Goal: Task Accomplishment & Management: Manage account settings

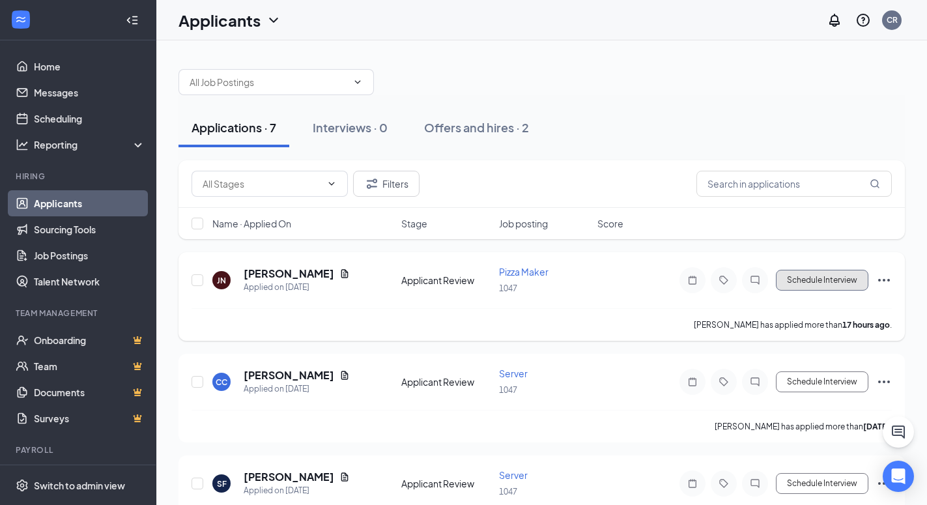
click at [849, 272] on button "Schedule Interview" at bounding box center [822, 280] width 93 height 21
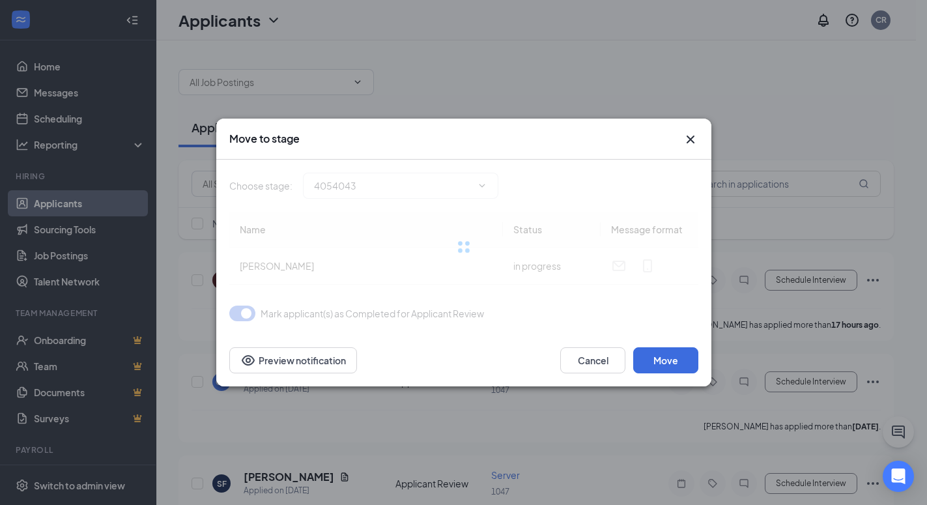
type input "Interview Stage (next stage)"
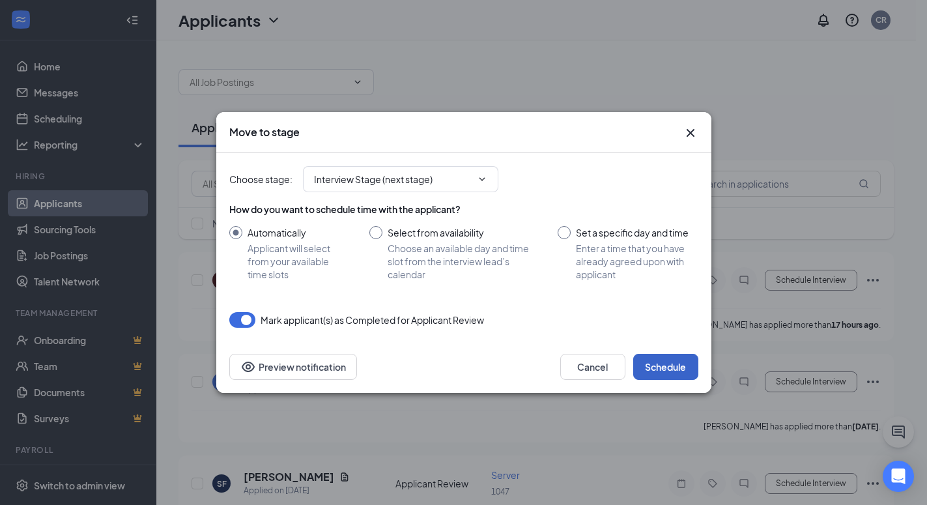
click at [689, 365] on button "Schedule" at bounding box center [665, 367] width 65 height 26
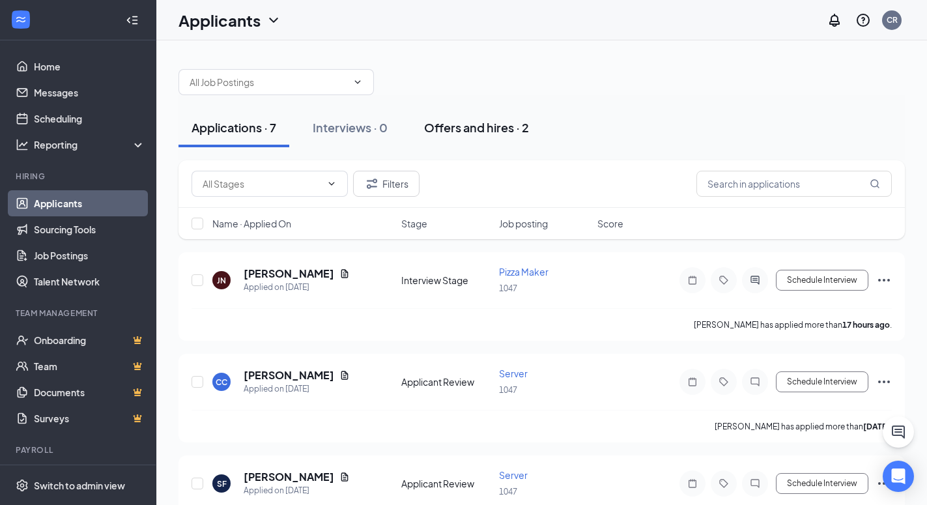
click at [479, 128] on div "Offers and hires · 2" at bounding box center [476, 127] width 105 height 16
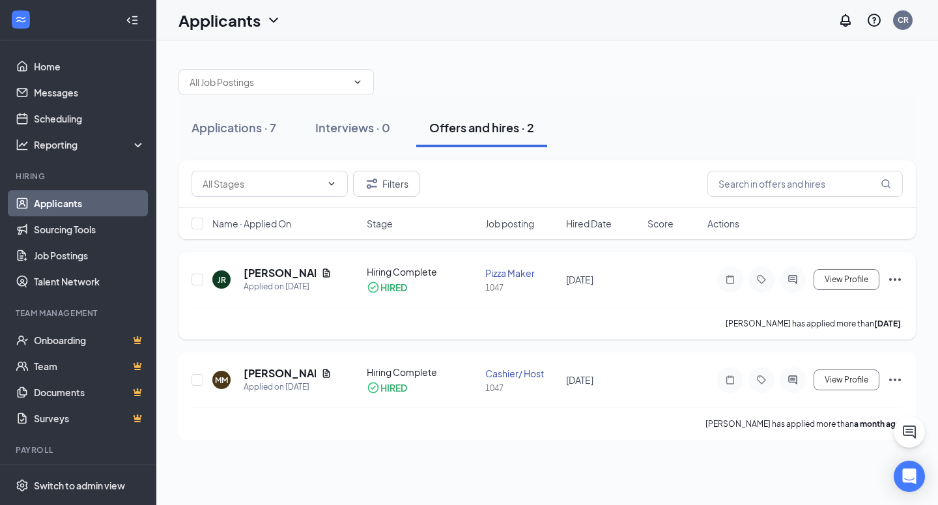
click at [905, 280] on div "JR [PERSON_NAME] Applied on [DATE] Hiring Complete HIRED Pizza Maker 1047 [DATE…" at bounding box center [546, 295] width 737 height 87
click at [896, 283] on icon "Ellipses" at bounding box center [895, 280] width 16 height 16
click at [691, 83] on div at bounding box center [546, 75] width 737 height 39
click at [606, 75] on div at bounding box center [546, 75] width 737 height 39
click at [524, 64] on div at bounding box center [546, 75] width 737 height 39
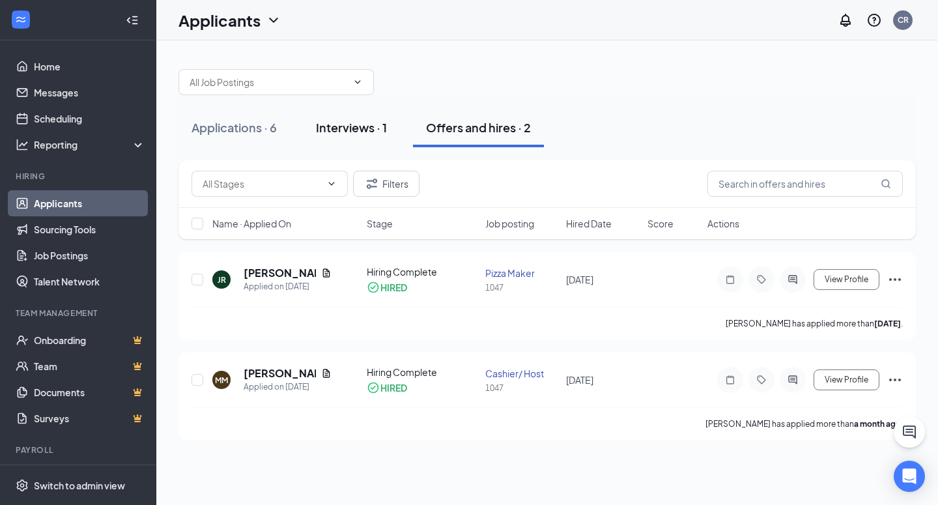
click at [366, 122] on div "Interviews · 1" at bounding box center [351, 127] width 71 height 16
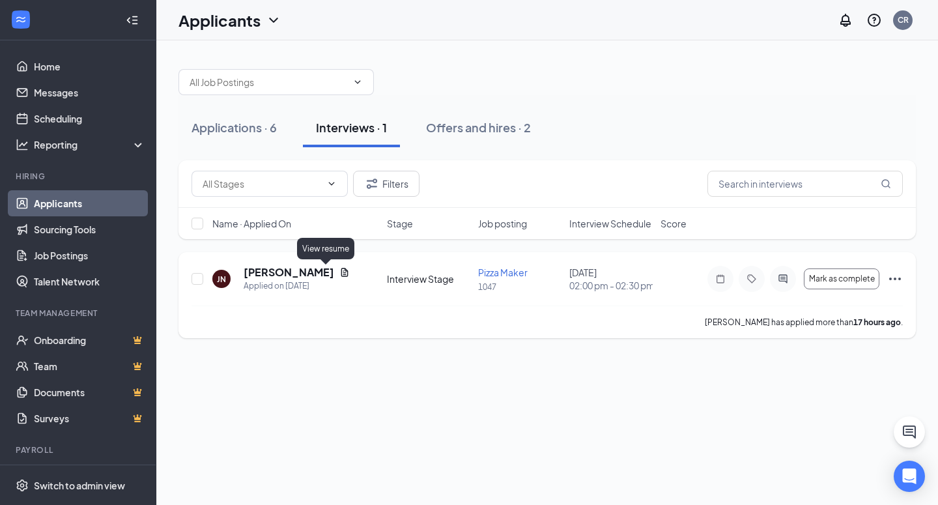
click at [339, 274] on icon "Document" at bounding box center [344, 272] width 10 height 10
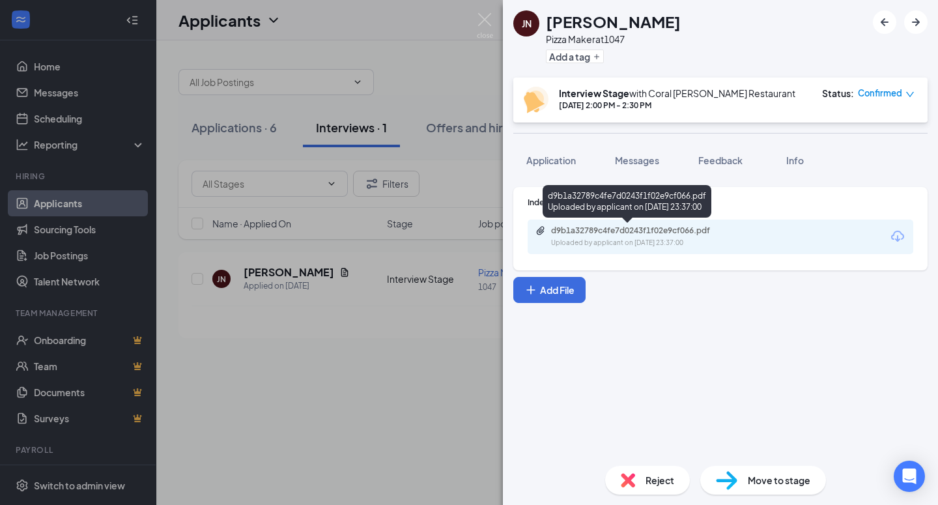
click at [616, 244] on div "Uploaded by applicant on [DATE] 23:37:00" at bounding box center [648, 243] width 195 height 10
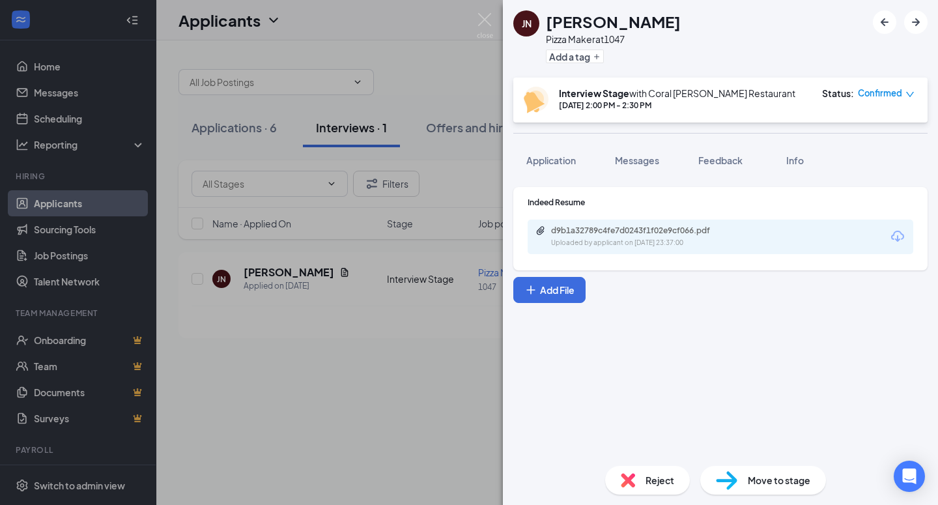
click at [433, 381] on div "[PERSON_NAME] Pizza Maker at 1047 Add a tag Interview Stage with Coral [PERSON_…" at bounding box center [469, 252] width 938 height 505
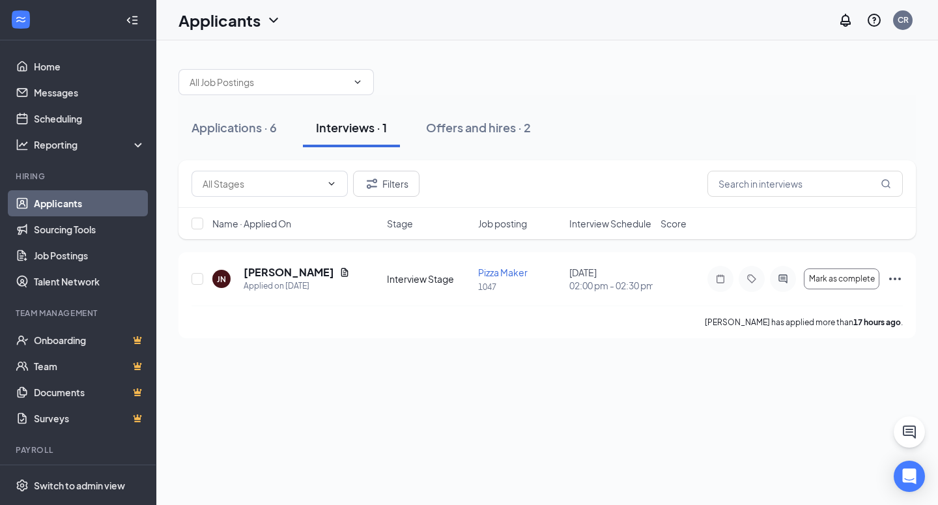
click at [502, 48] on div "Applications · 6 Interviews · 1 Offers and hires · 2 Filters Name · Applied On …" at bounding box center [547, 196] width 782 height 313
click at [485, 128] on div "Offers and hires · 2" at bounding box center [478, 127] width 105 height 16
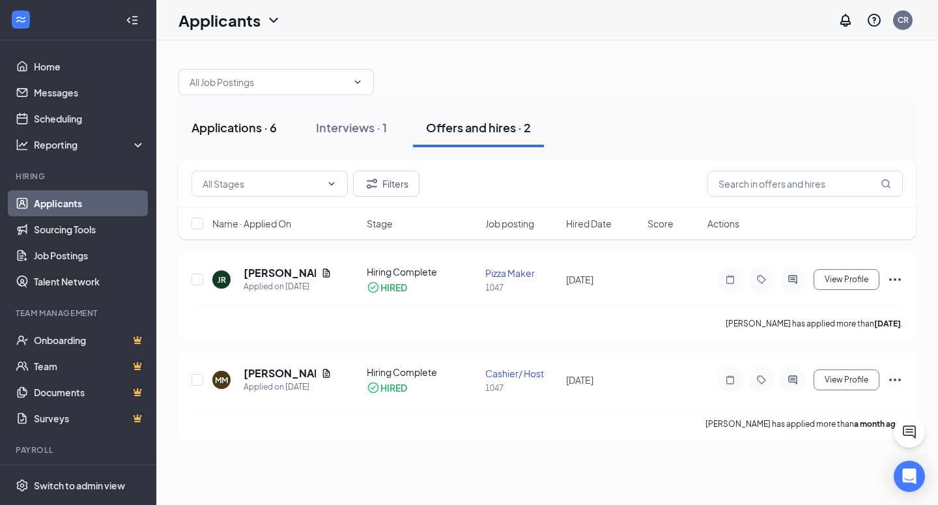
click at [200, 139] on button "Applications · 6" at bounding box center [233, 127] width 111 height 39
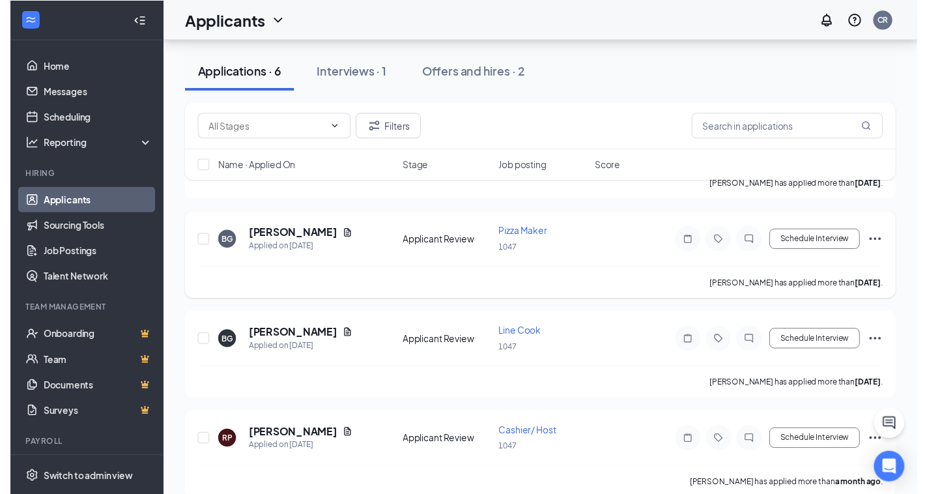
scroll to position [358, 0]
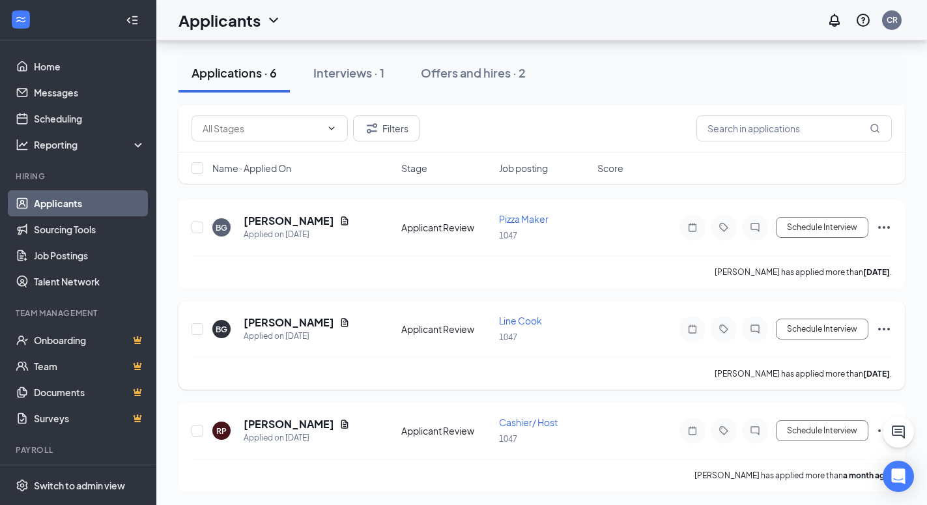
click at [341, 319] on icon "Document" at bounding box center [344, 322] width 7 height 8
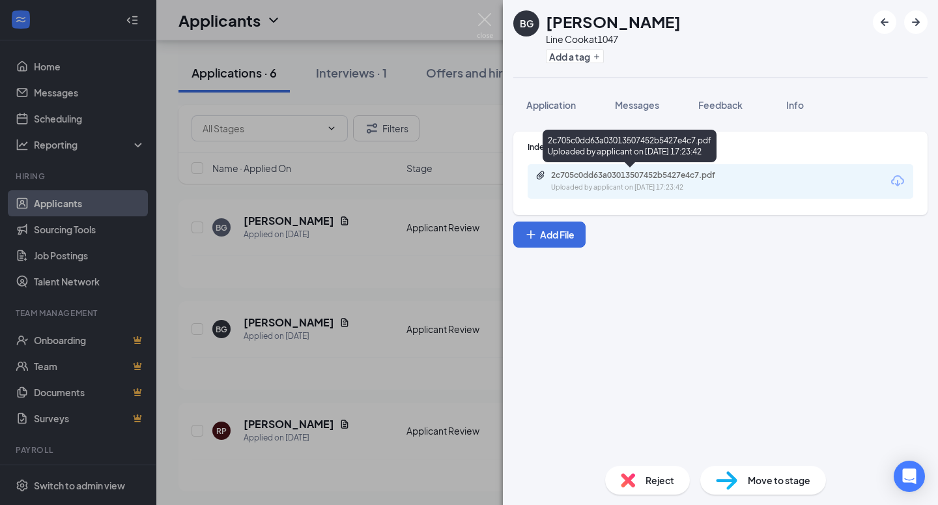
click at [562, 192] on div "Uploaded by applicant on [DATE] 17:23:42" at bounding box center [648, 187] width 195 height 10
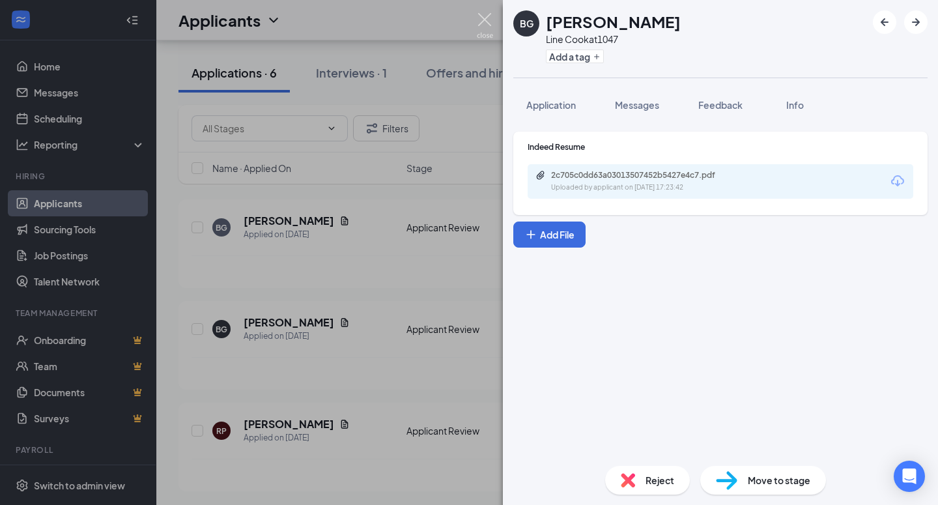
click at [482, 16] on img at bounding box center [485, 25] width 16 height 25
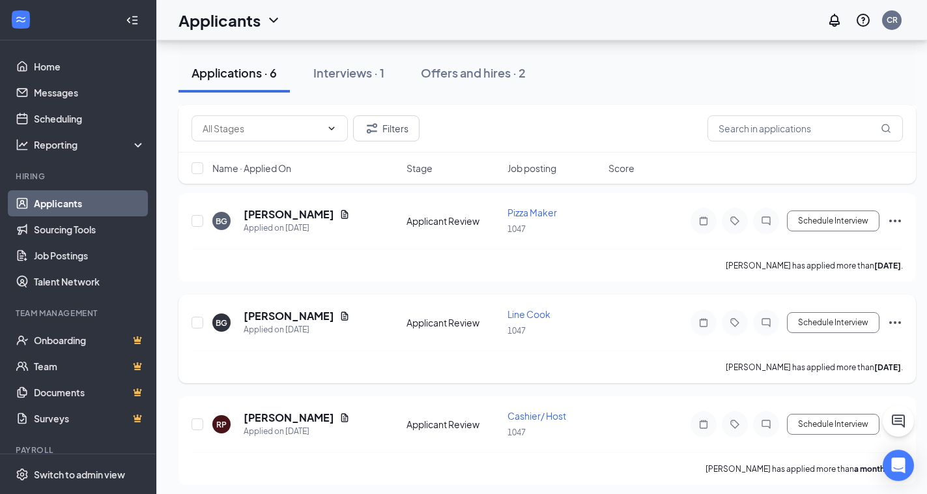
scroll to position [369, 0]
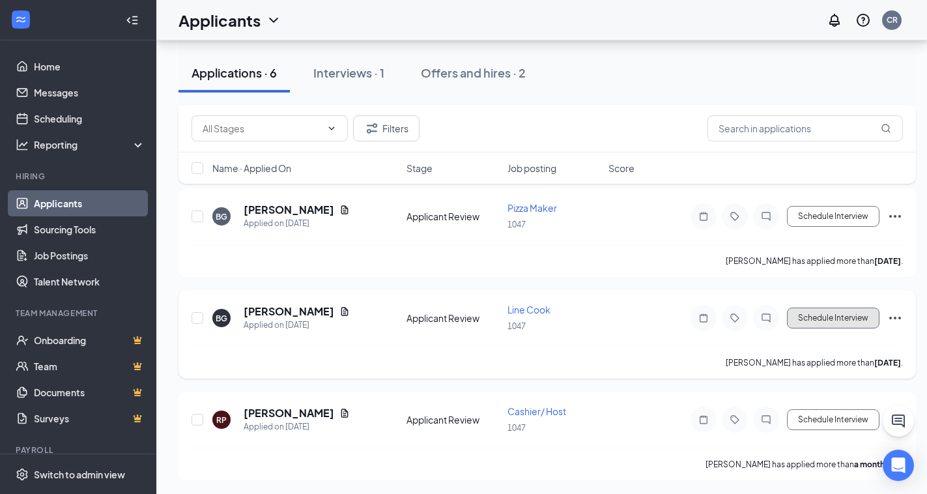
click at [849, 317] on button "Schedule Interview" at bounding box center [833, 317] width 93 height 21
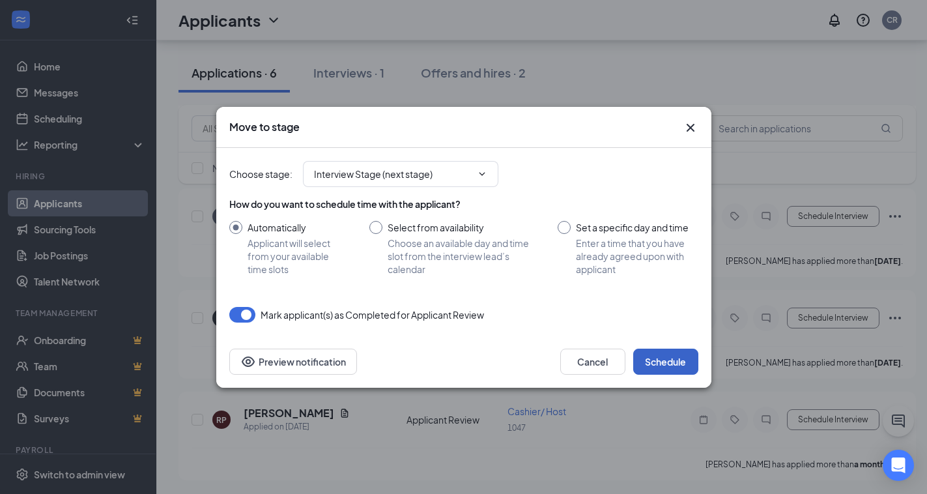
click at [669, 359] on button "Schedule" at bounding box center [665, 362] width 65 height 26
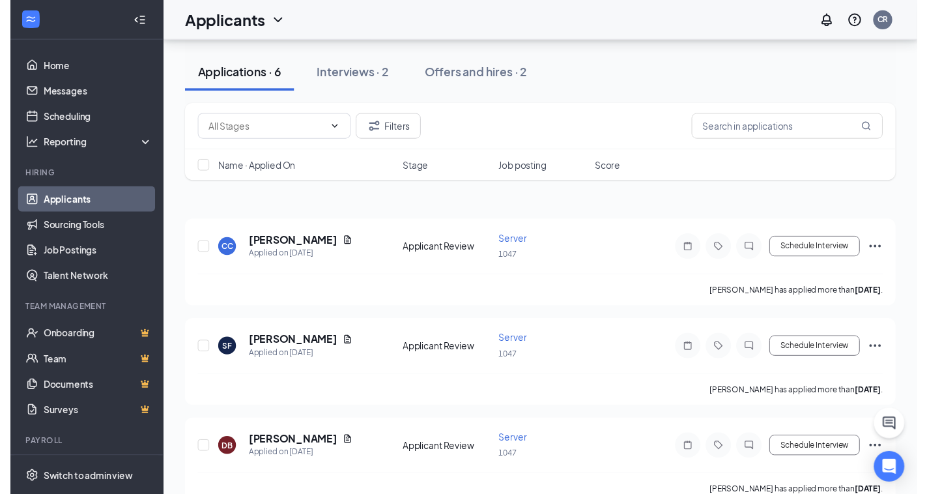
scroll to position [0, 0]
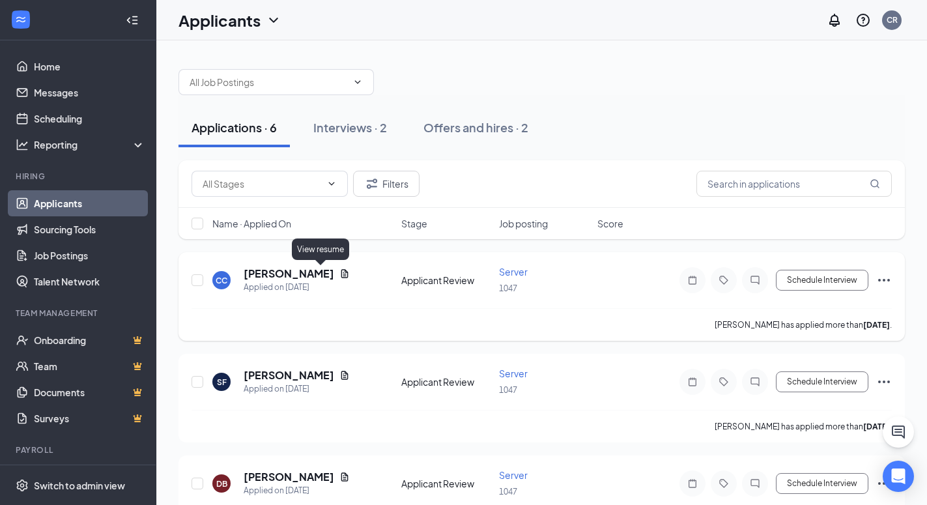
click at [339, 276] on icon "Document" at bounding box center [344, 273] width 10 height 10
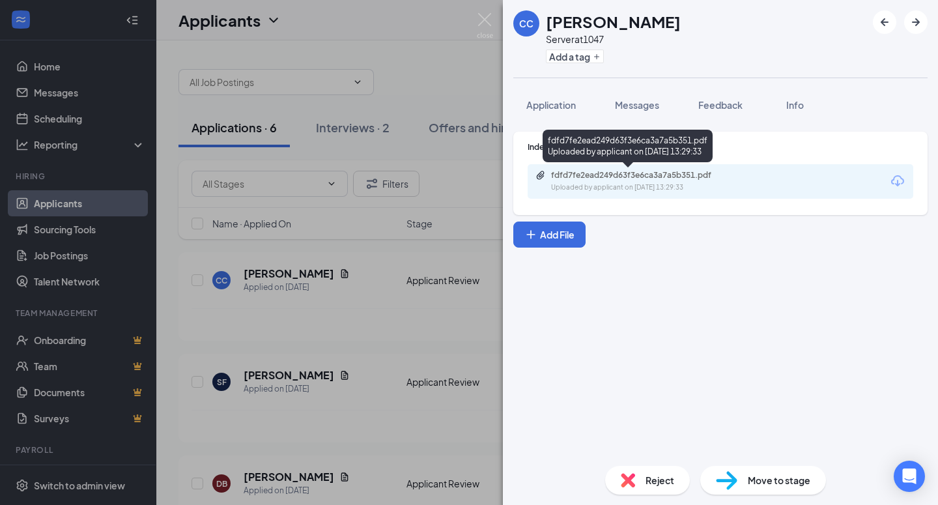
click at [641, 188] on div "Uploaded by applicant on [DATE] 13:29:33" at bounding box center [648, 187] width 195 height 10
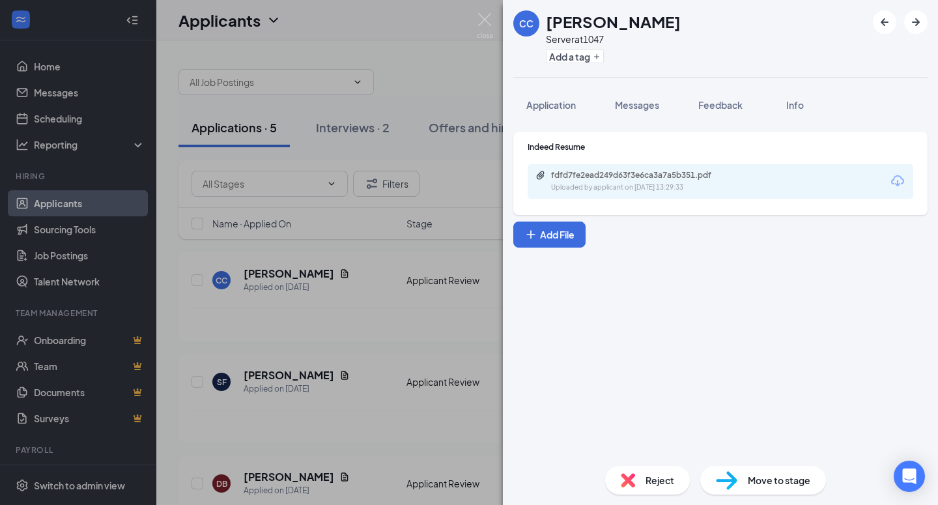
click at [463, 309] on div "CC [PERSON_NAME] Server at 1047 Add a tag Application Messages Feedback Info In…" at bounding box center [469, 252] width 938 height 505
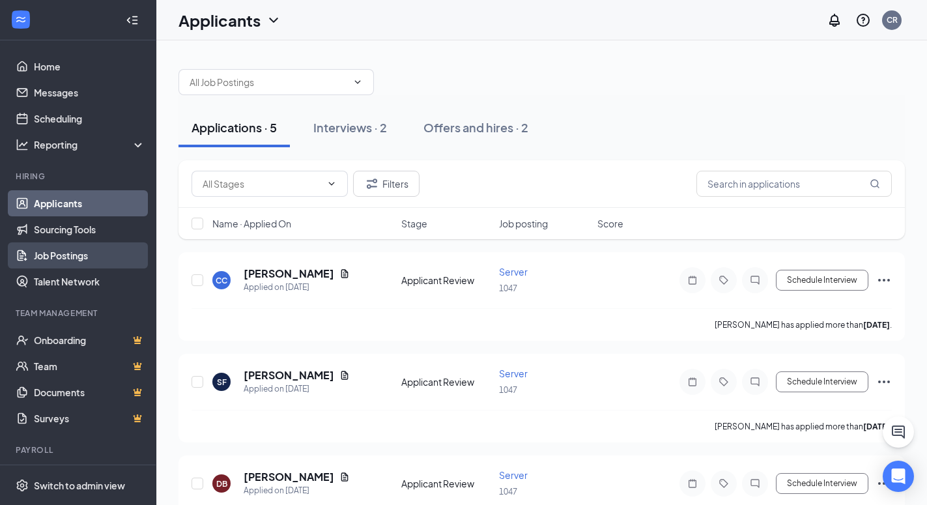
click at [61, 266] on link "Job Postings" at bounding box center [89, 255] width 111 height 26
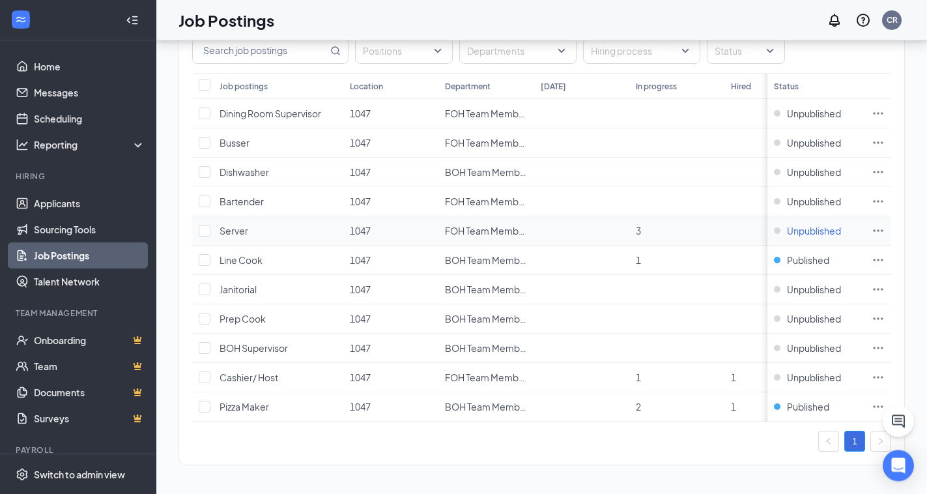
scroll to position [95, 0]
click at [885, 253] on icon "Ellipses" at bounding box center [878, 259] width 13 height 13
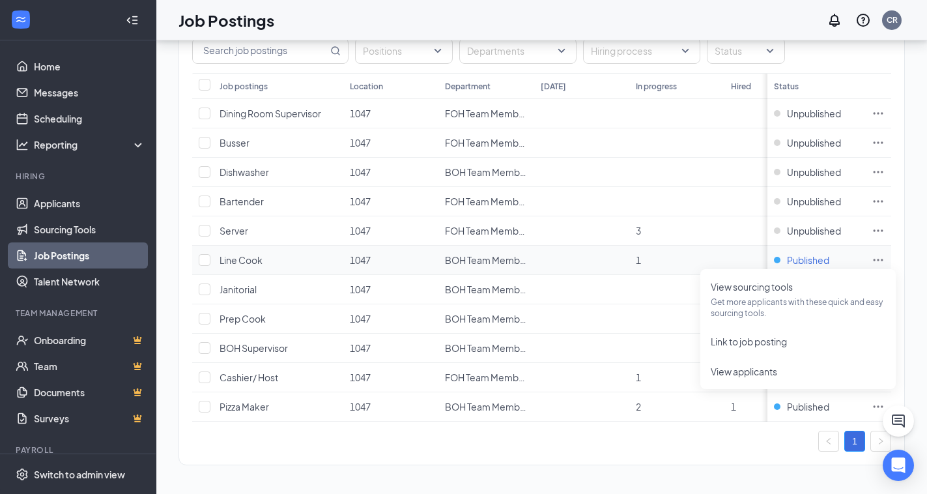
click at [814, 253] on span "Published" at bounding box center [808, 259] width 42 height 13
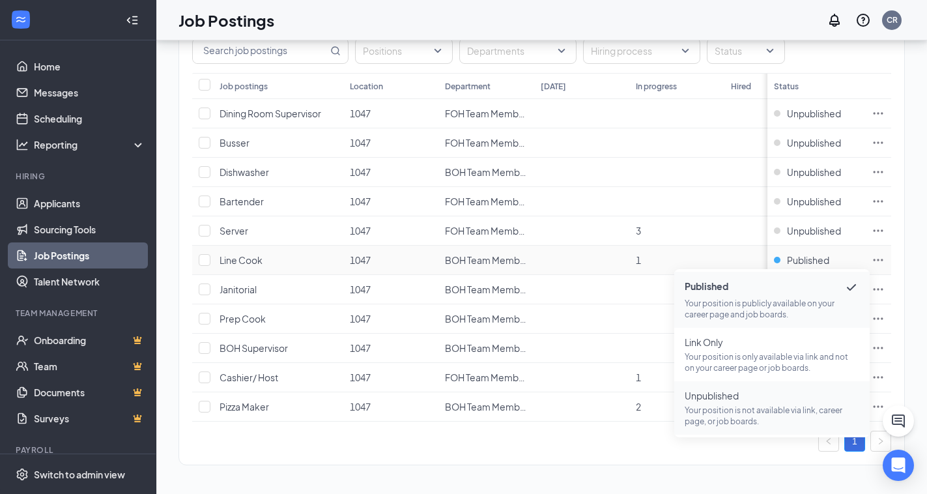
click at [754, 405] on p "Your position is not available via link, career page, or job boards." at bounding box center [772, 416] width 175 height 22
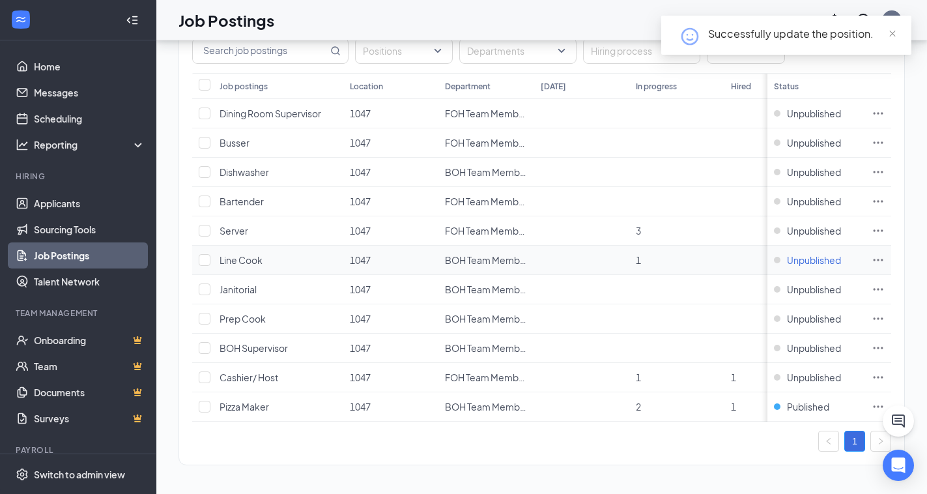
click at [812, 253] on span "Unpublished" at bounding box center [814, 259] width 54 height 13
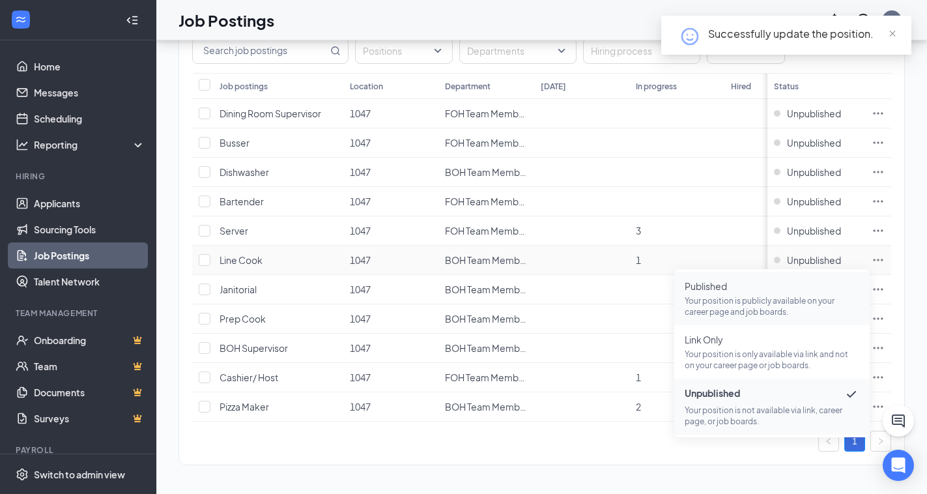
click at [717, 281] on span "Published" at bounding box center [772, 285] width 175 height 13
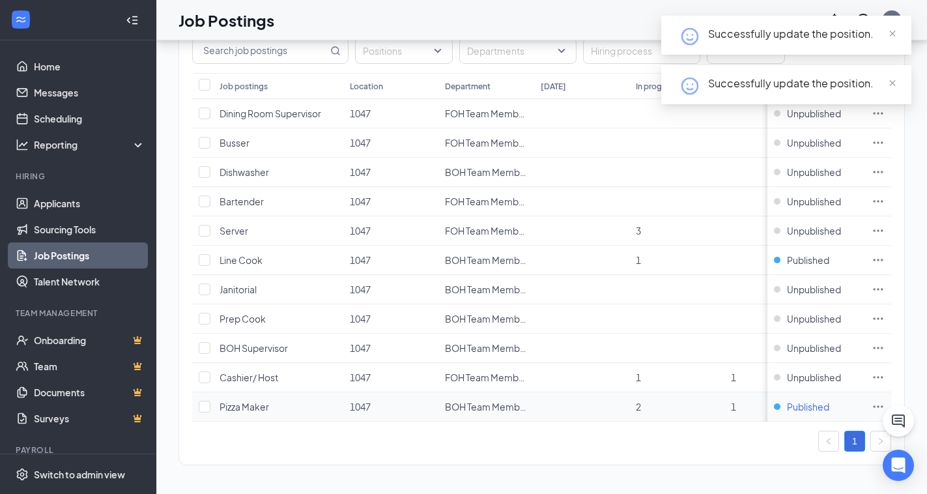
click at [813, 400] on span "Published" at bounding box center [808, 406] width 42 height 13
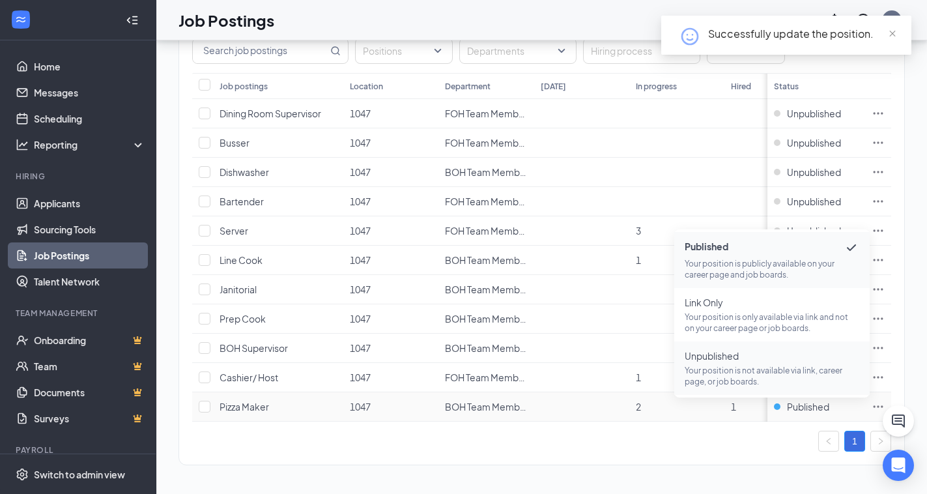
click at [748, 365] on p "Your position is not available via link, career page, or job boards." at bounding box center [772, 376] width 175 height 22
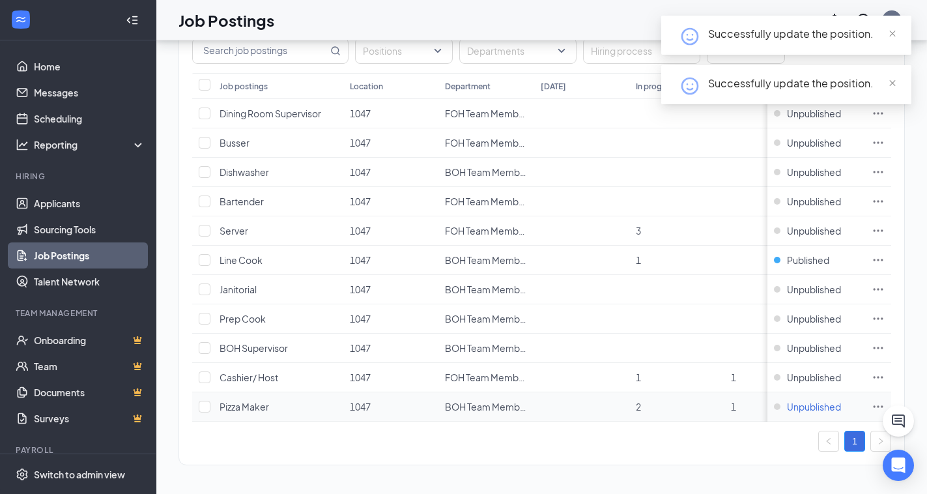
click at [801, 400] on span "Unpublished" at bounding box center [814, 406] width 54 height 13
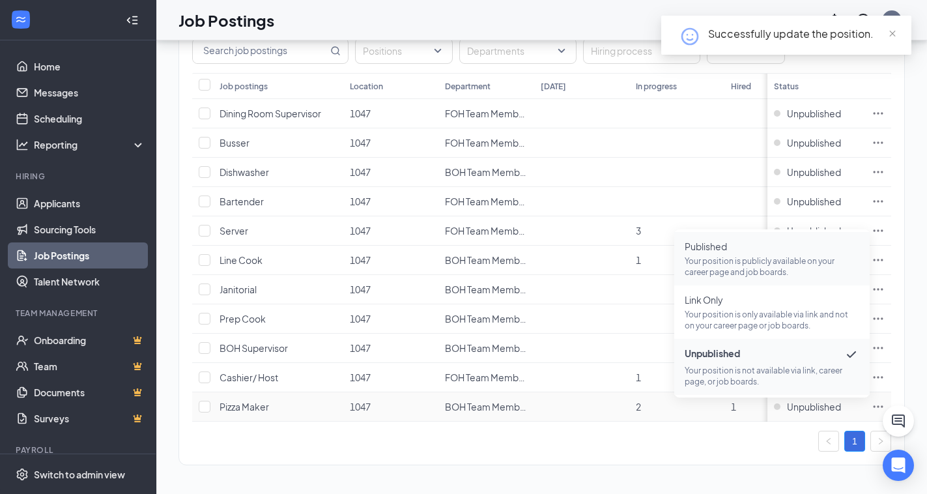
click at [776, 267] on li "Published Your position is publicly available on your career page and job board…" at bounding box center [771, 258] width 195 height 53
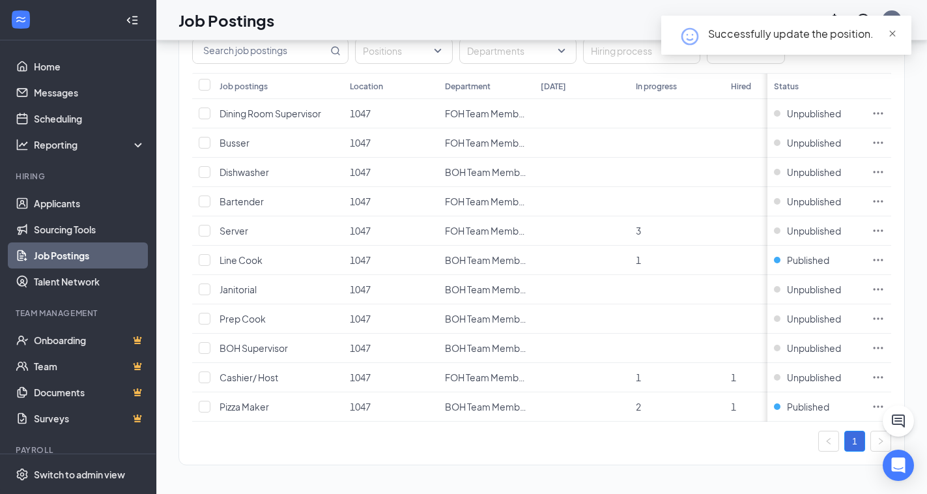
click at [891, 32] on span "close" at bounding box center [892, 33] width 9 height 9
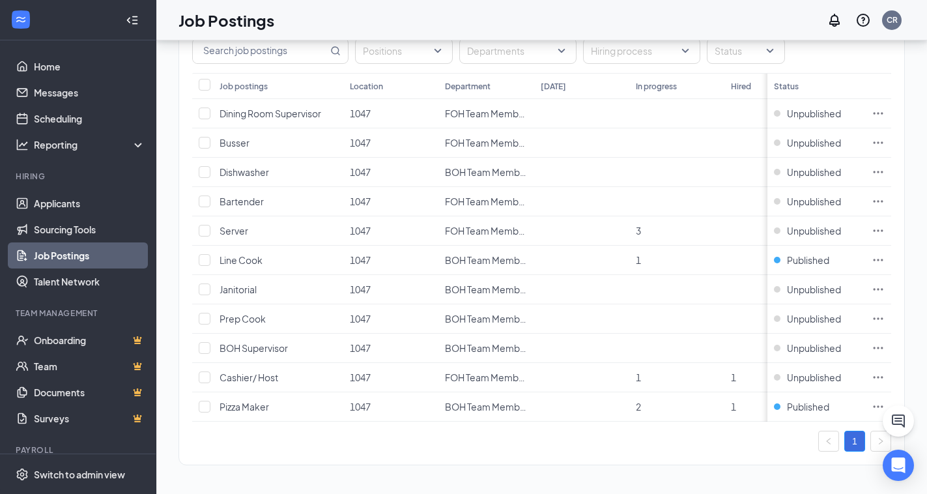
click at [694, 24] on div "Job Postings CR" at bounding box center [541, 20] width 771 height 40
click at [655, 27] on div "Job Postings CR" at bounding box center [541, 20] width 771 height 40
click at [703, 26] on div "Job Postings CR" at bounding box center [541, 20] width 771 height 40
